Goal: Check status

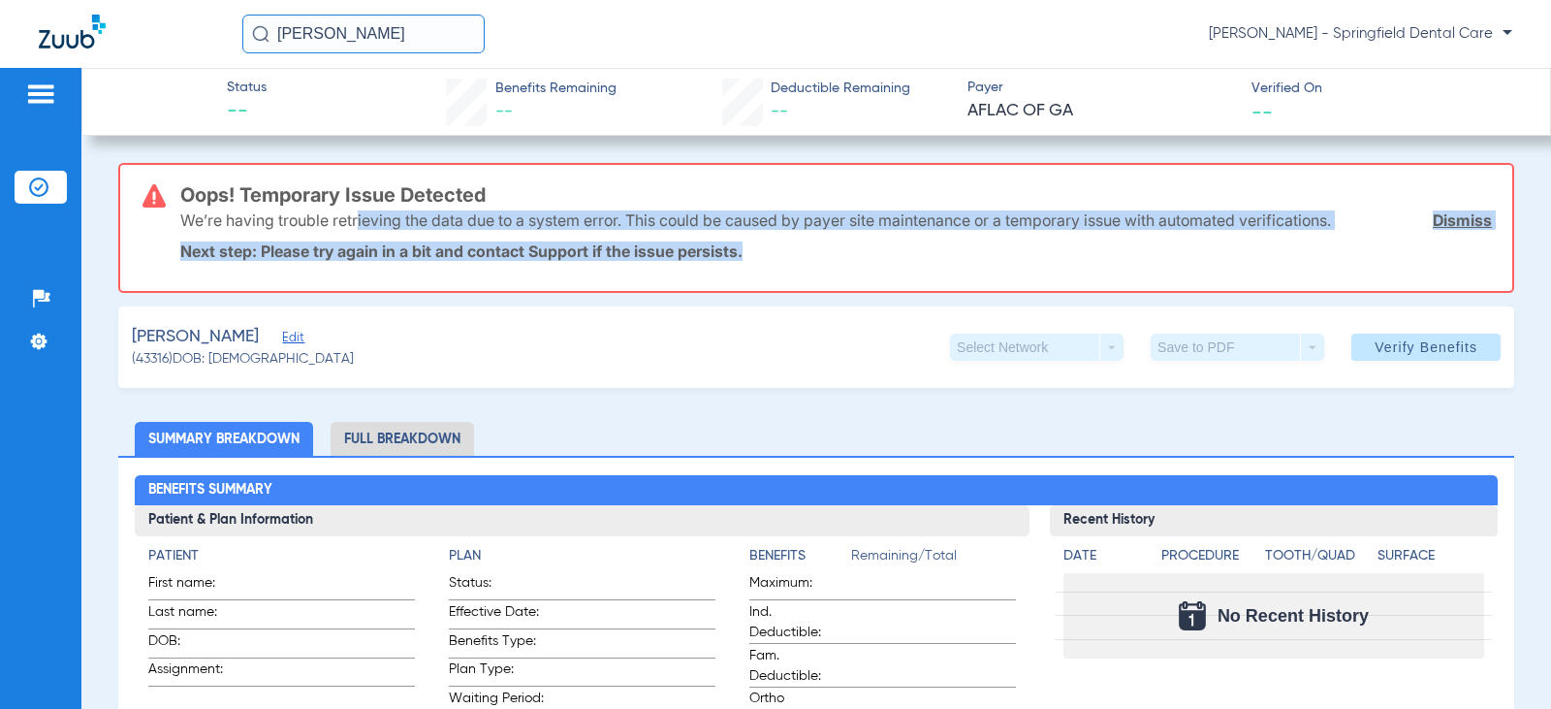
drag, startPoint x: 426, startPoint y: 231, endPoint x: 867, endPoint y: 270, distance: 442.9
click at [867, 270] on div "Oops! Temporary Issue Detected We’re having trouble retrieving the data due to …" at bounding box center [836, 228] width 1312 height 126
click at [868, 263] on div "Oops! Temporary Issue Detected We’re having trouble retrieving the data due to …" at bounding box center [836, 228] width 1312 height 126
drag, startPoint x: 868, startPoint y: 263, endPoint x: 276, endPoint y: 212, distance: 593.6
click at [191, 210] on div "Oops! Temporary Issue Detected We’re having trouble retrieving the data due to …" at bounding box center [836, 228] width 1312 height 126
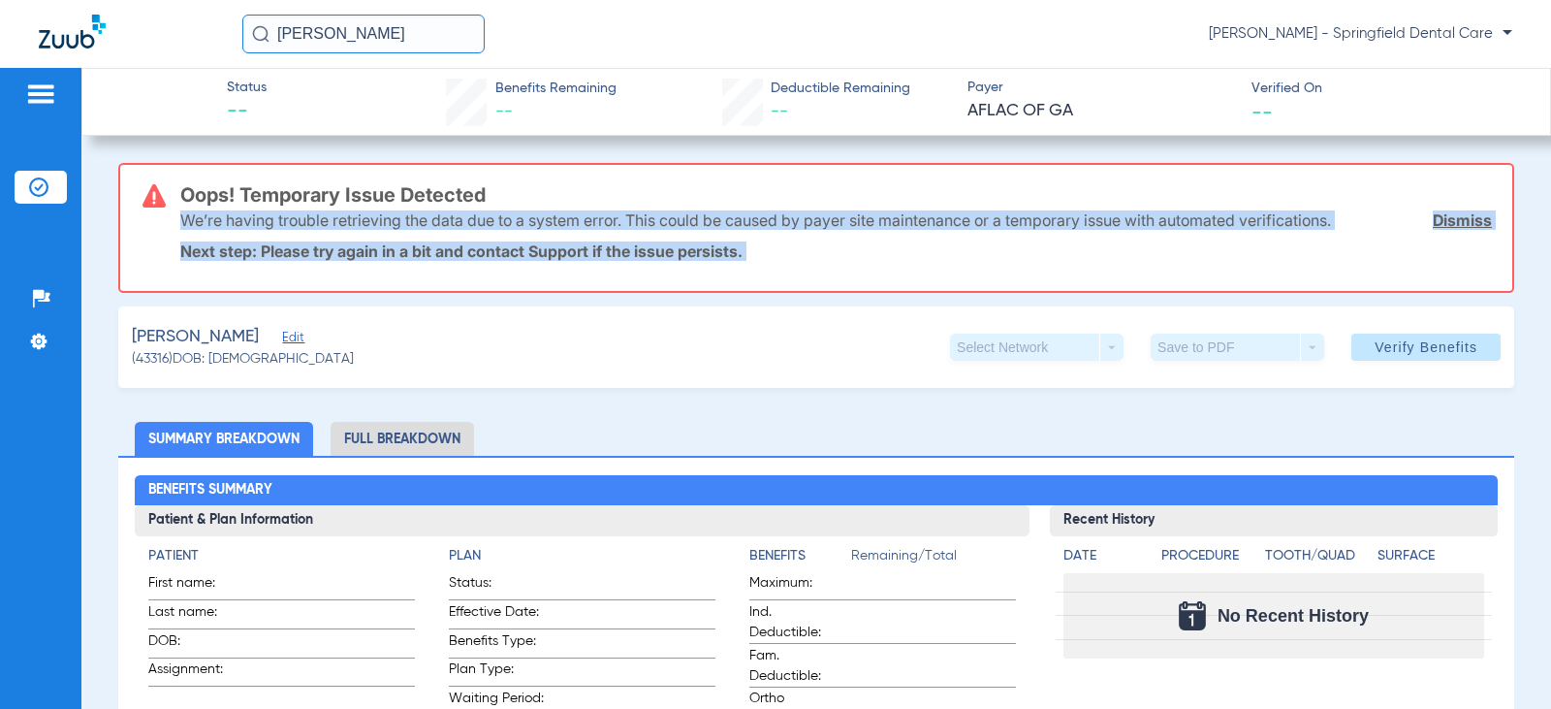
click at [315, 213] on p "We’re having trouble retrieving the data due to a system error. This could be c…" at bounding box center [755, 219] width 1151 height 19
click at [784, 238] on div "We’re having trouble retrieving the data due to a system error. This could be c…" at bounding box center [836, 220] width 1312 height 50
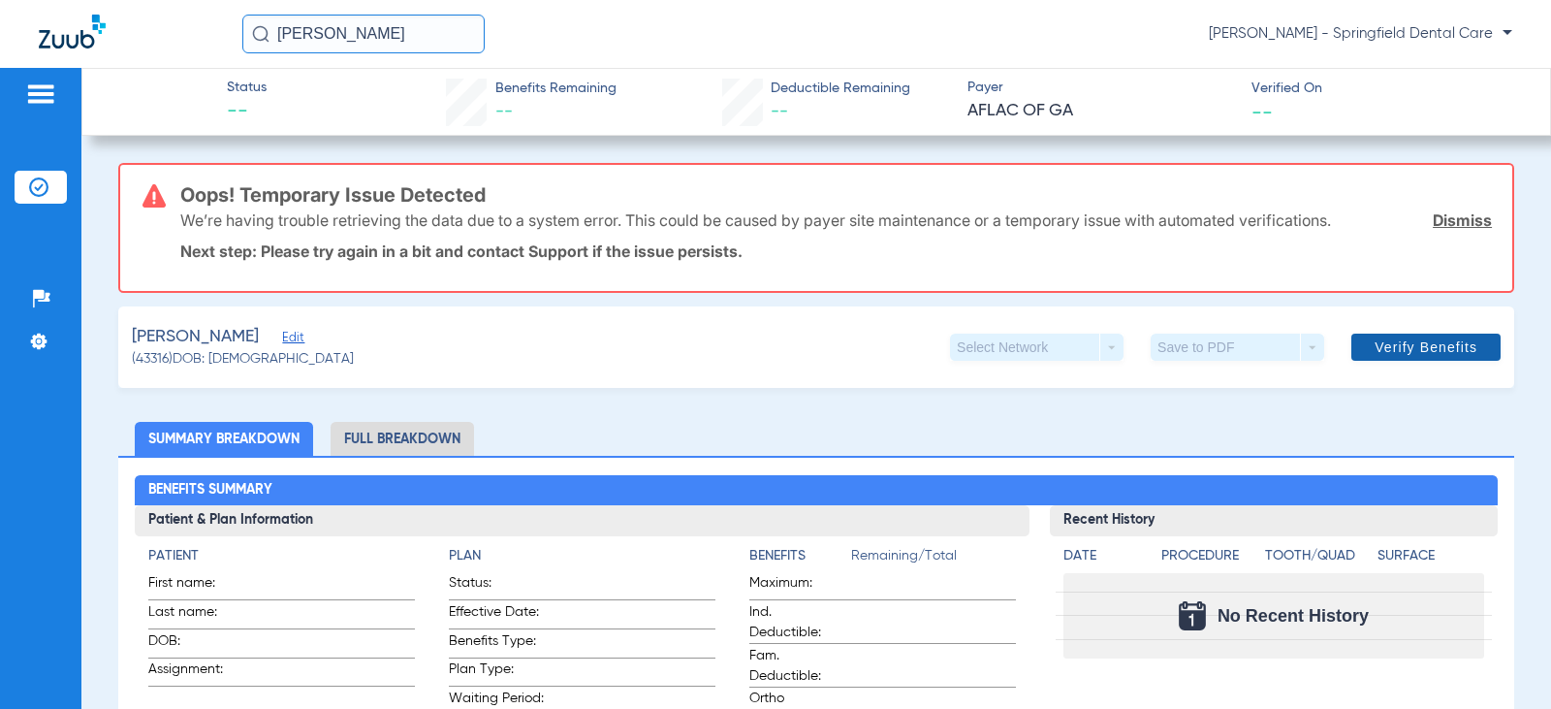
click at [1388, 340] on span "Verify Benefits" at bounding box center [1426, 347] width 103 height 16
click at [1455, 227] on link "Dismiss" at bounding box center [1462, 219] width 59 height 19
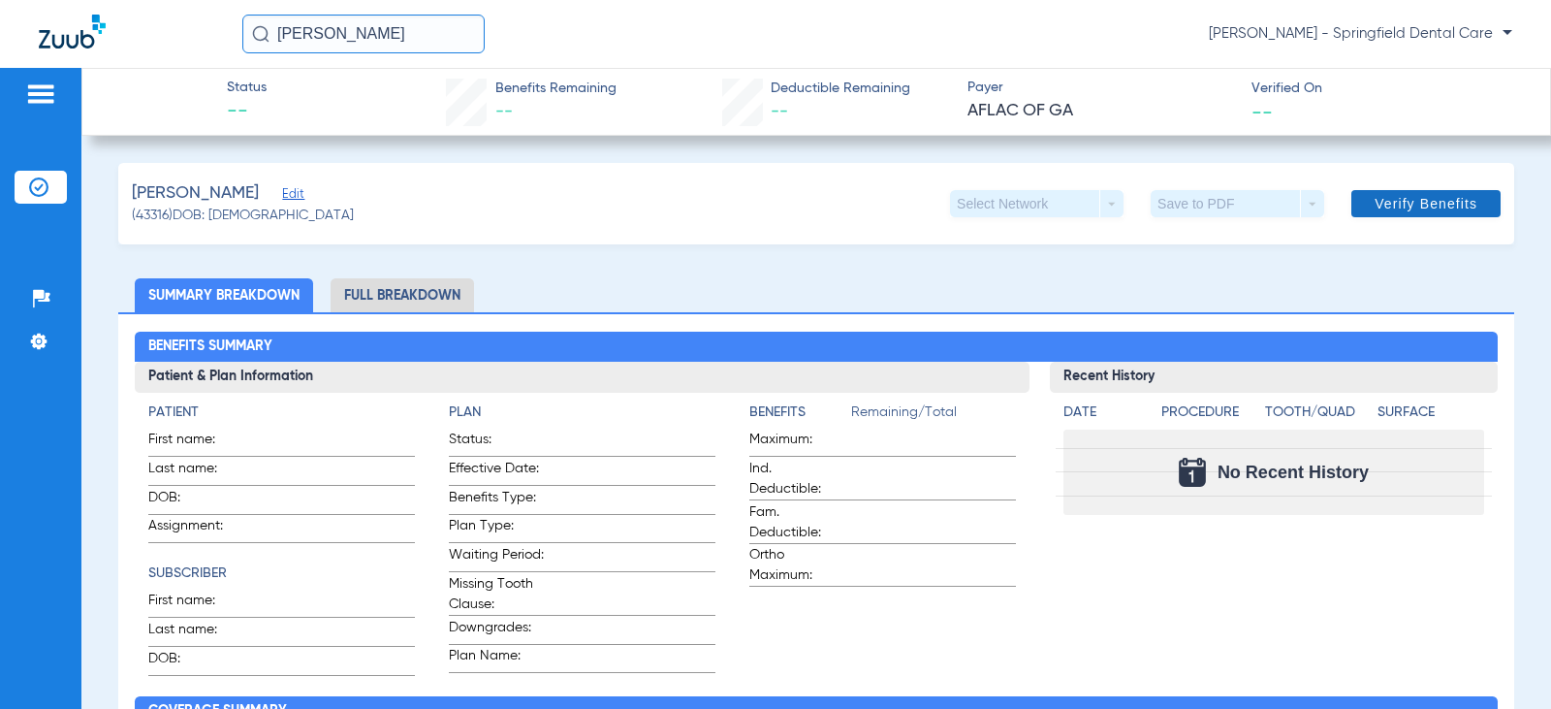
click at [1408, 189] on span at bounding box center [1426, 203] width 149 height 47
